Goal: Navigation & Orientation: Find specific page/section

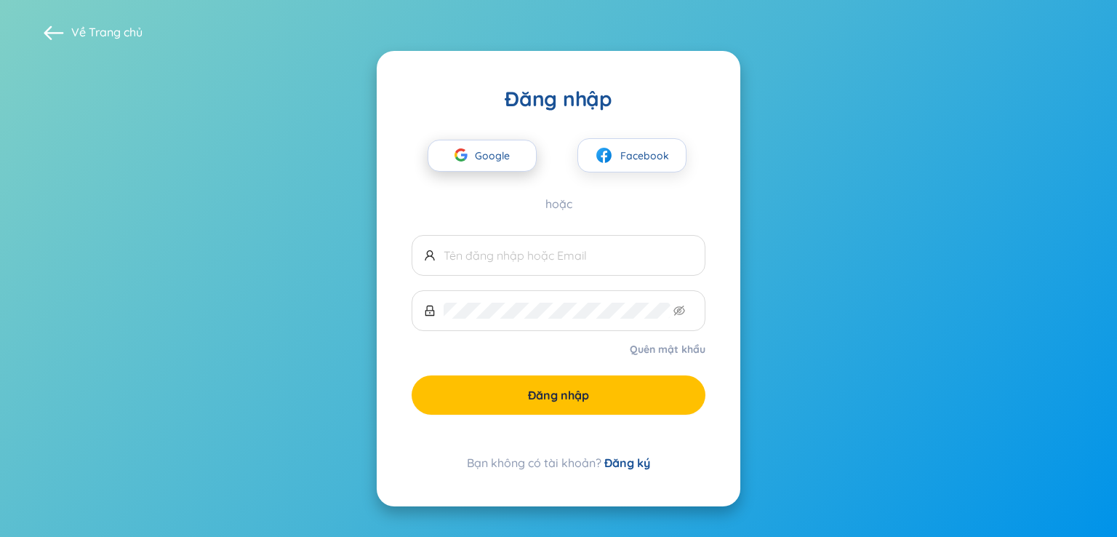
click at [499, 151] on span "Google" at bounding box center [496, 155] width 42 height 31
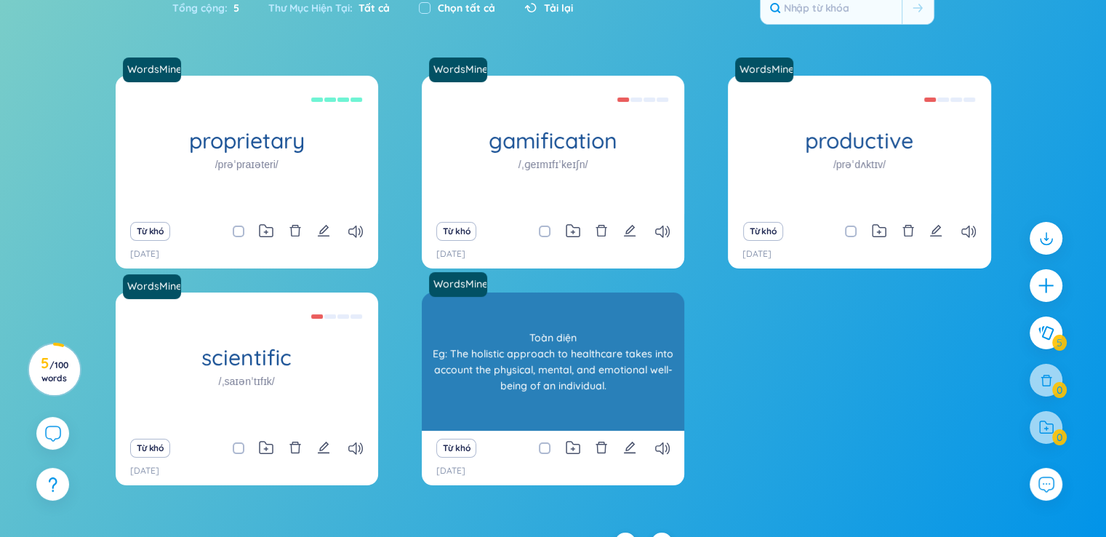
scroll to position [140, 0]
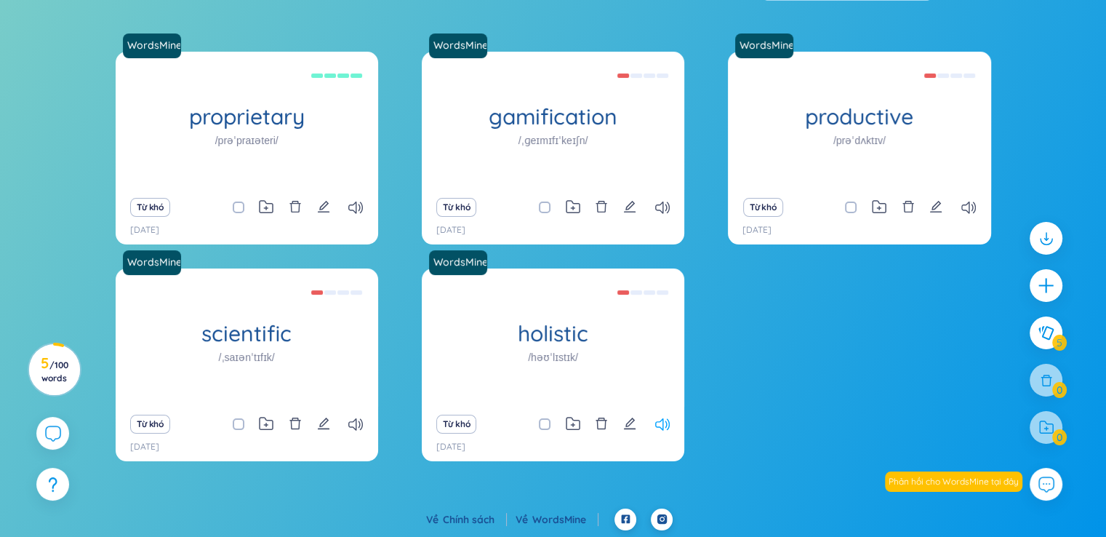
click at [662, 422] on icon at bounding box center [662, 424] width 15 height 12
click at [672, 423] on div "Từ khó" at bounding box center [553, 424] width 248 height 20
click at [663, 419] on icon at bounding box center [662, 424] width 15 height 12
click at [663, 418] on icon at bounding box center [662, 424] width 15 height 12
click at [662, 414] on div "Từ khó" at bounding box center [553, 424] width 248 height 20
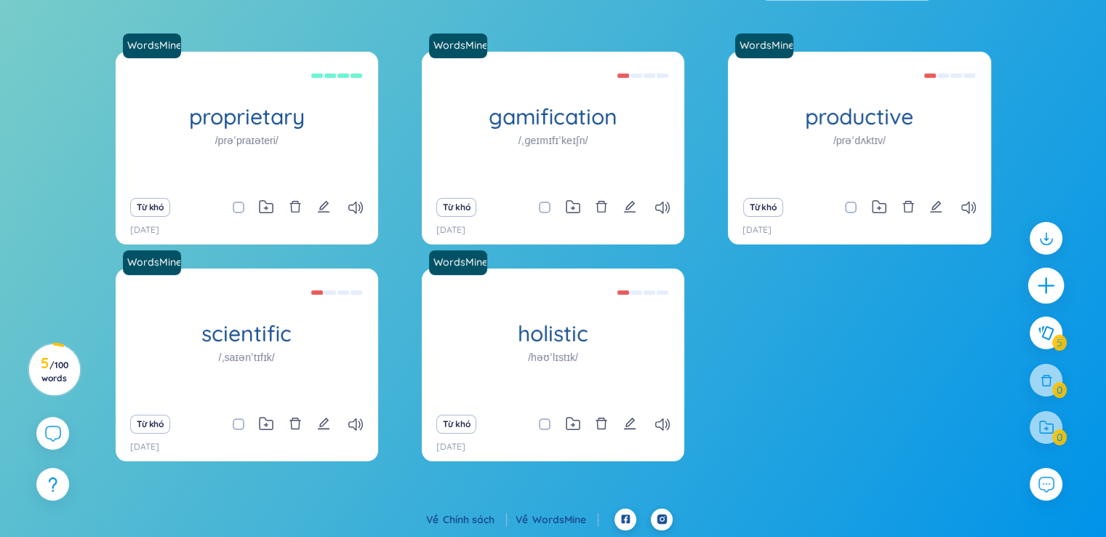
click at [1050, 289] on icon "plus" at bounding box center [1046, 286] width 20 height 20
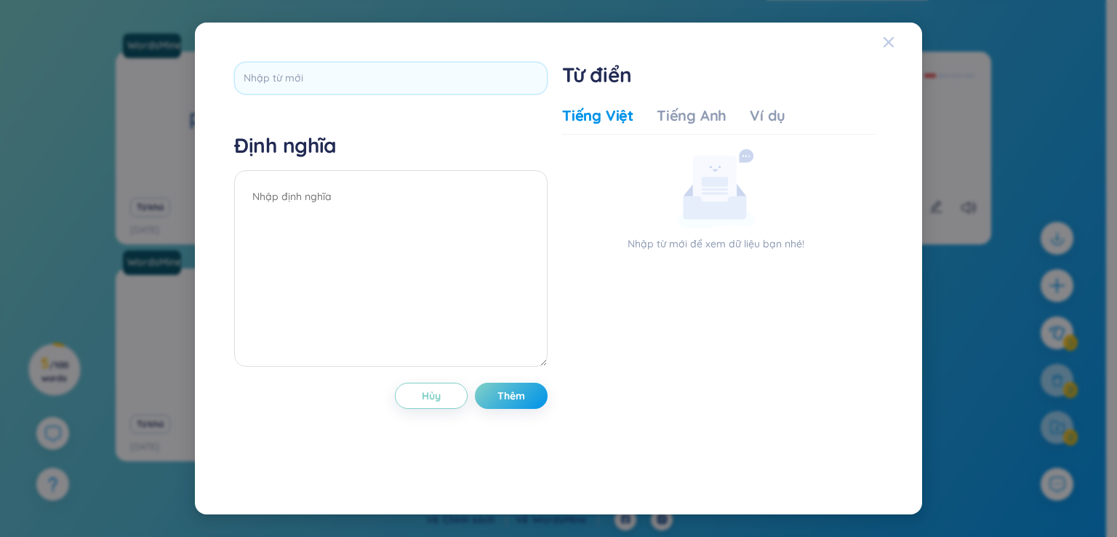
click at [891, 40] on icon "Close" at bounding box center [889, 42] width 12 height 12
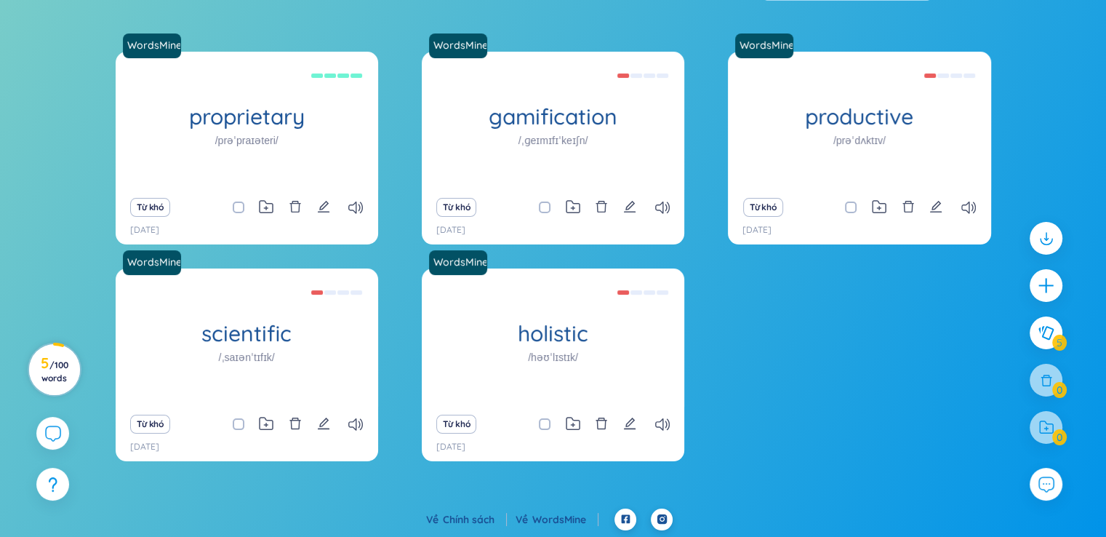
click at [52, 371] on span "/ 100 words" at bounding box center [54, 371] width 27 height 24
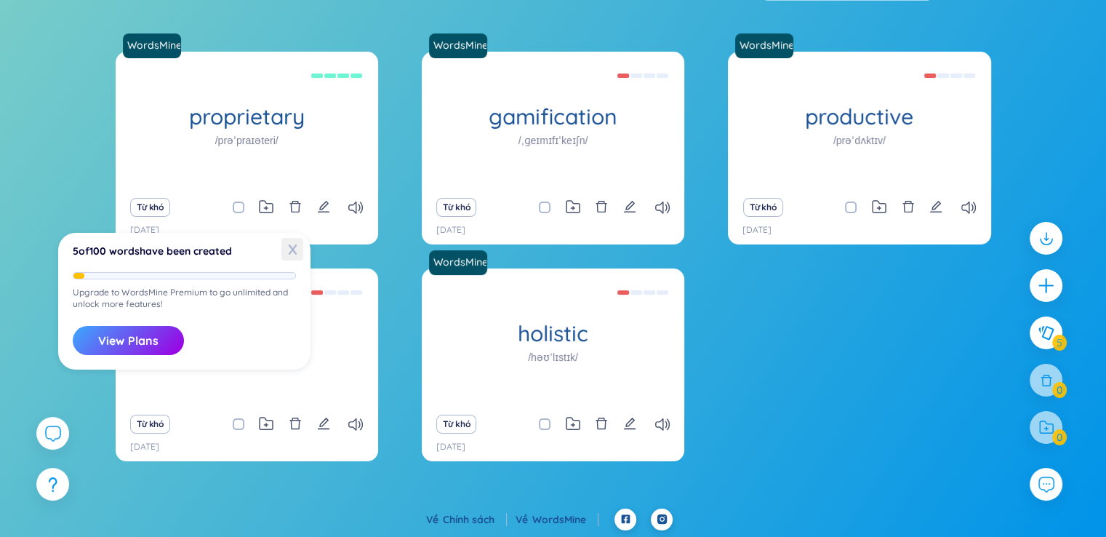
click at [291, 245] on span "X" at bounding box center [292, 249] width 22 height 23
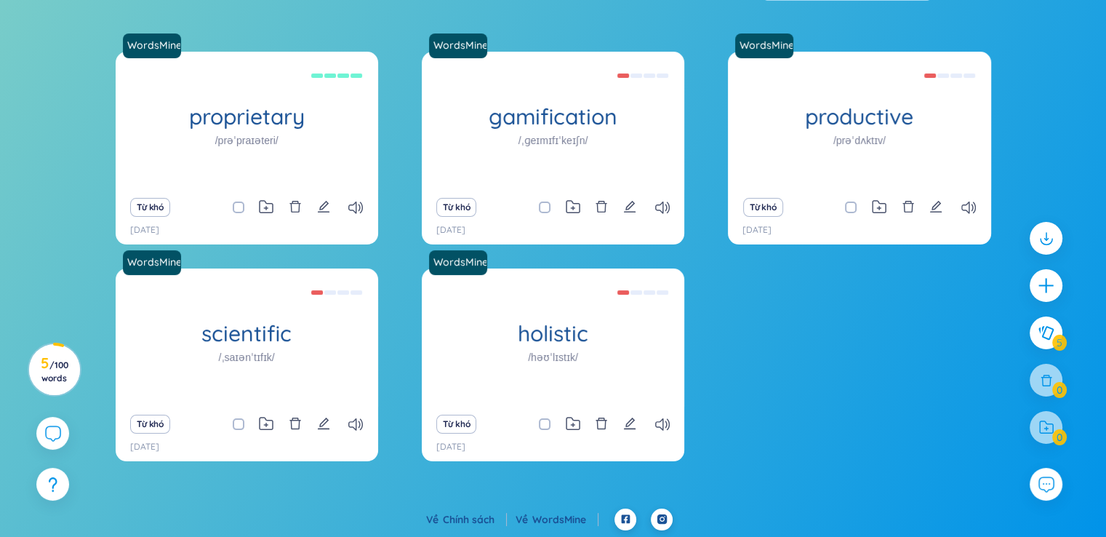
scroll to position [0, 0]
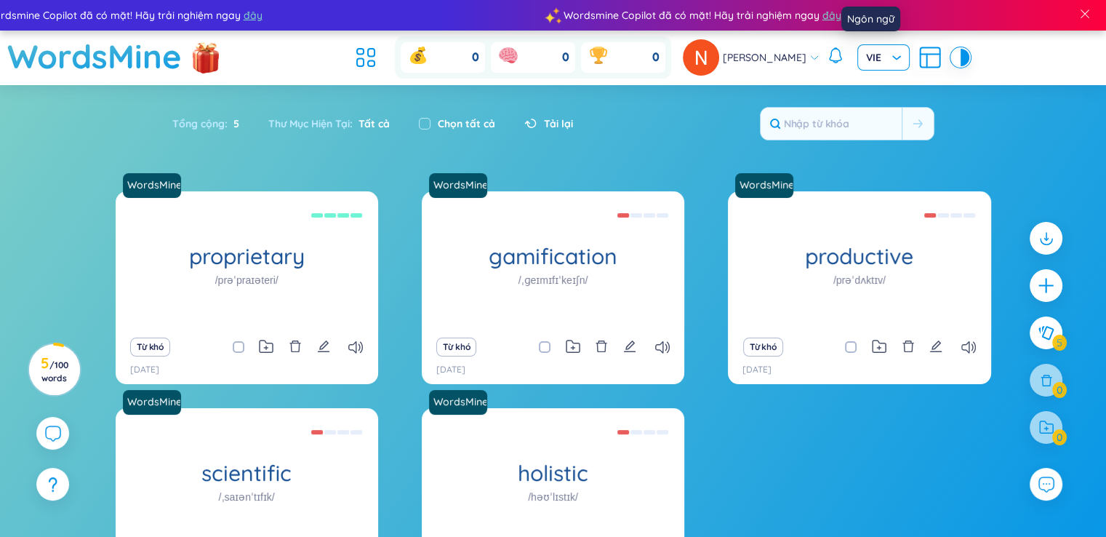
click at [879, 59] on span "VIE" at bounding box center [883, 57] width 35 height 15
click at [880, 60] on span "VIE" at bounding box center [883, 57] width 35 height 15
click at [905, 56] on div "[PERSON_NAME]" at bounding box center [826, 57] width 286 height 36
click at [917, 57] on icon at bounding box center [930, 57] width 26 height 26
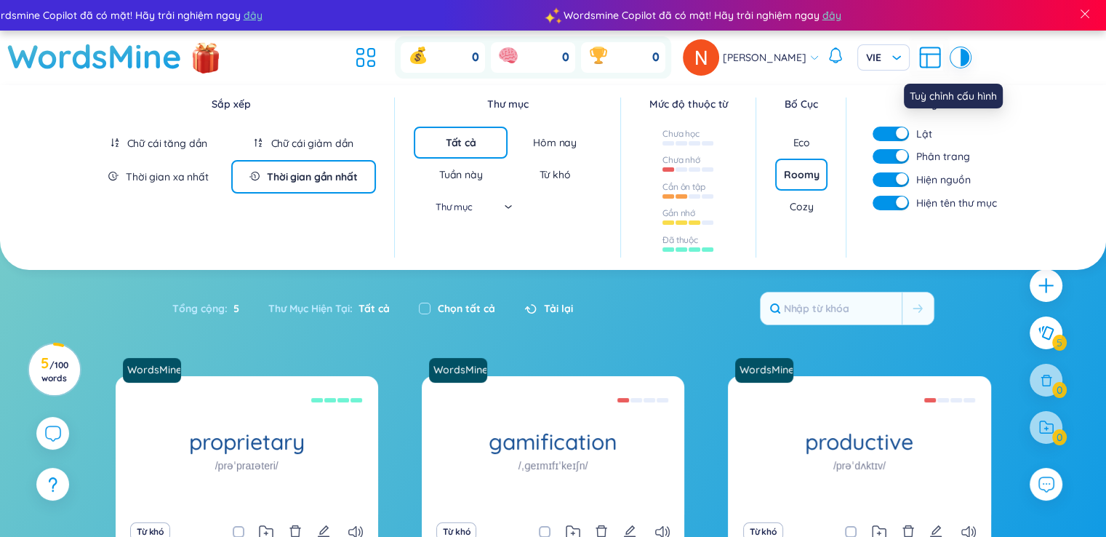
click at [917, 59] on icon at bounding box center [930, 57] width 26 height 26
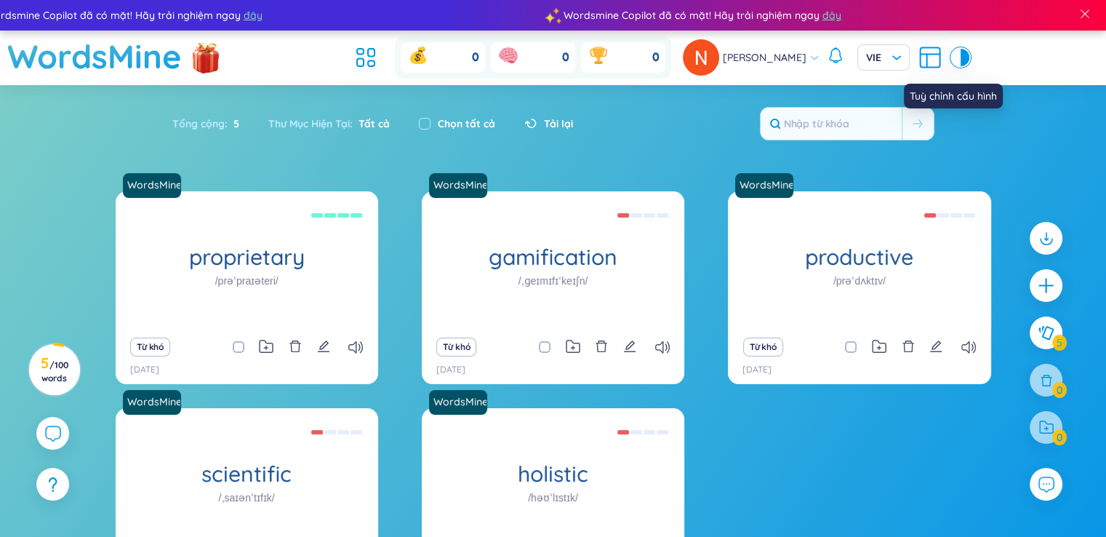
click at [921, 60] on icon at bounding box center [931, 58] width 20 height 20
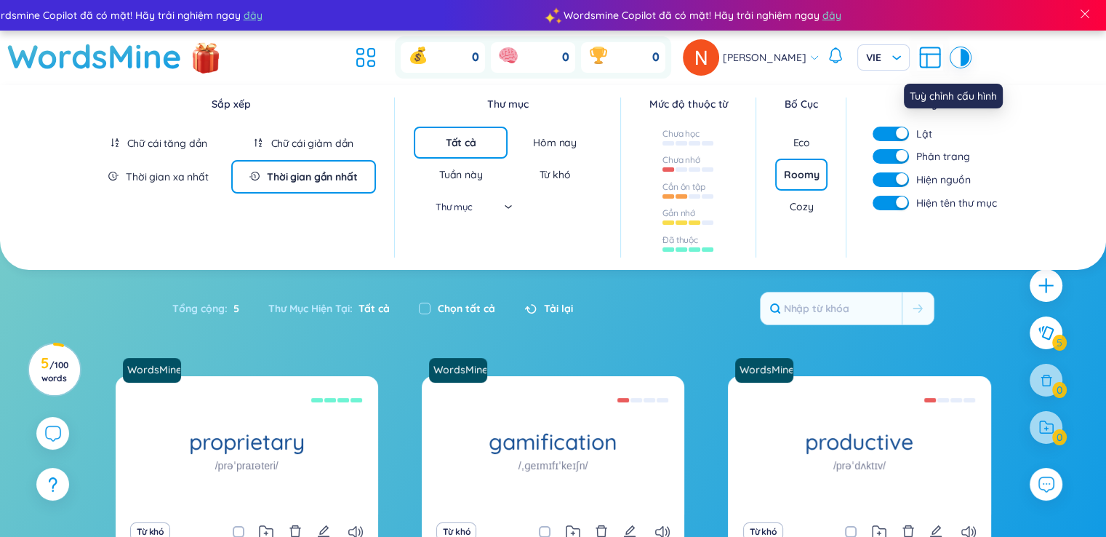
click at [921, 60] on icon at bounding box center [931, 58] width 20 height 20
